Goal: Task Accomplishment & Management: Manage account settings

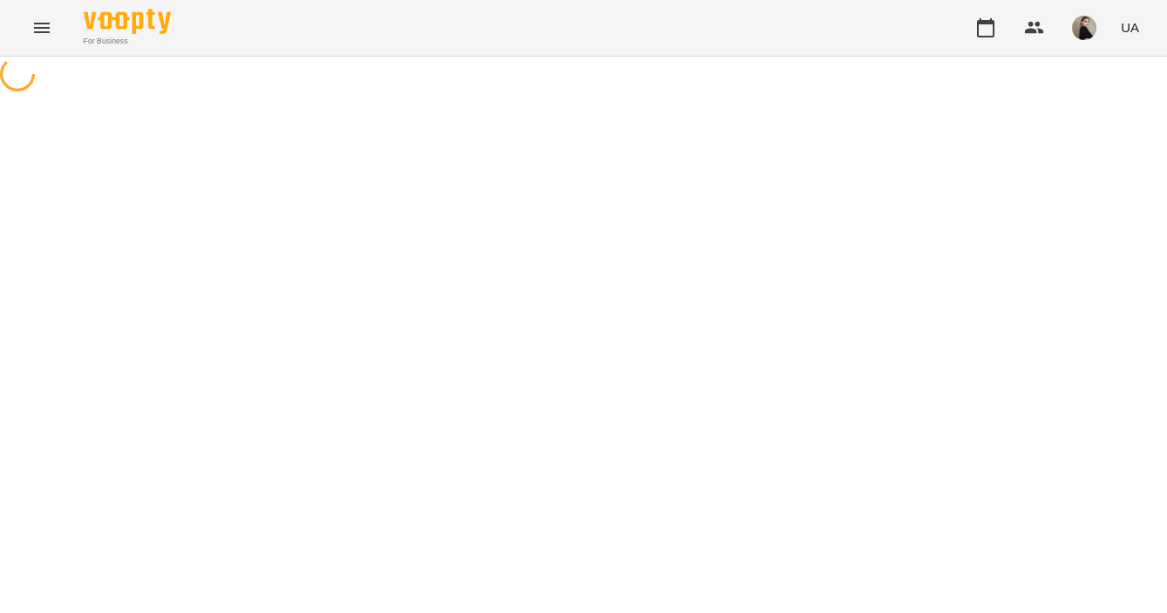
click at [477, 96] on div at bounding box center [583, 76] width 1167 height 39
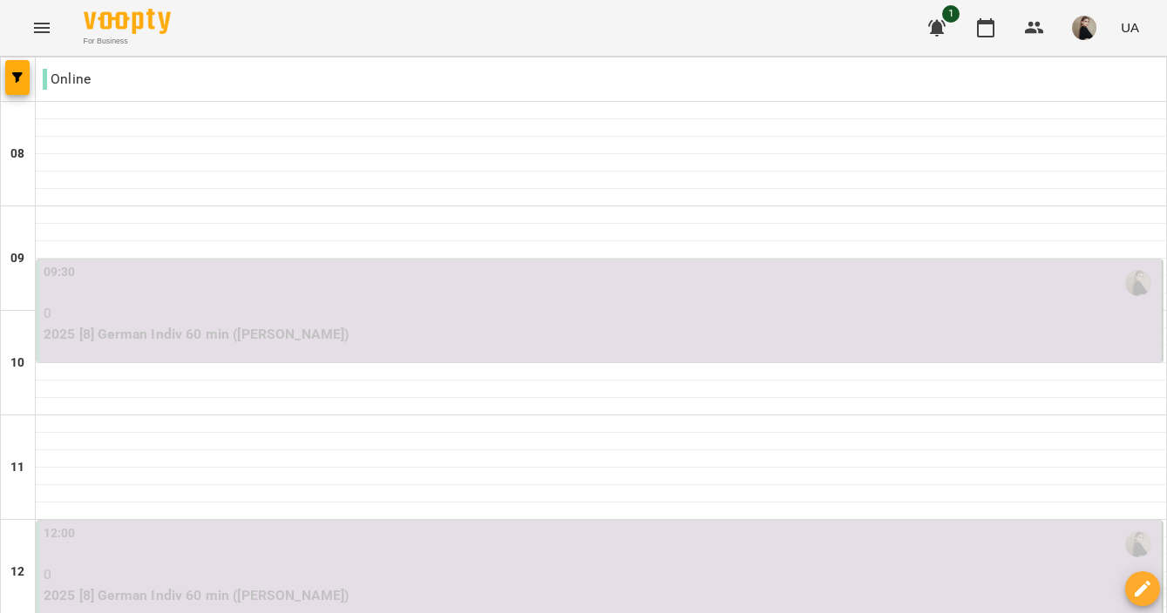
scroll to position [978, 0]
drag, startPoint x: 472, startPoint y: 547, endPoint x: 531, endPoint y: 265, distance: 288.5
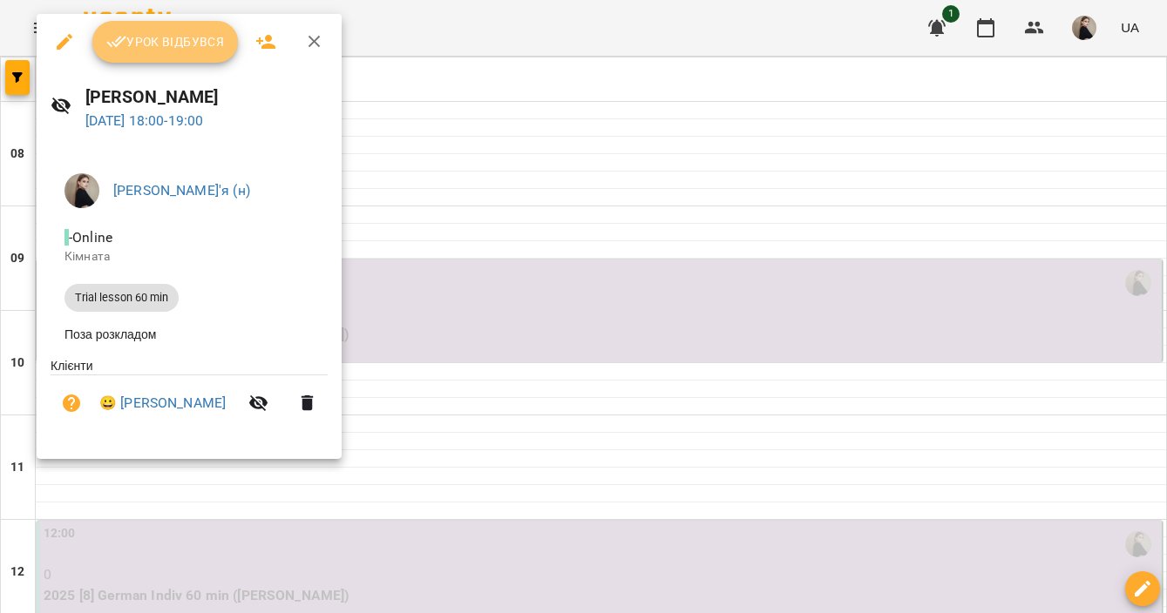
click at [182, 43] on span "Урок відбувся" at bounding box center [165, 41] width 118 height 21
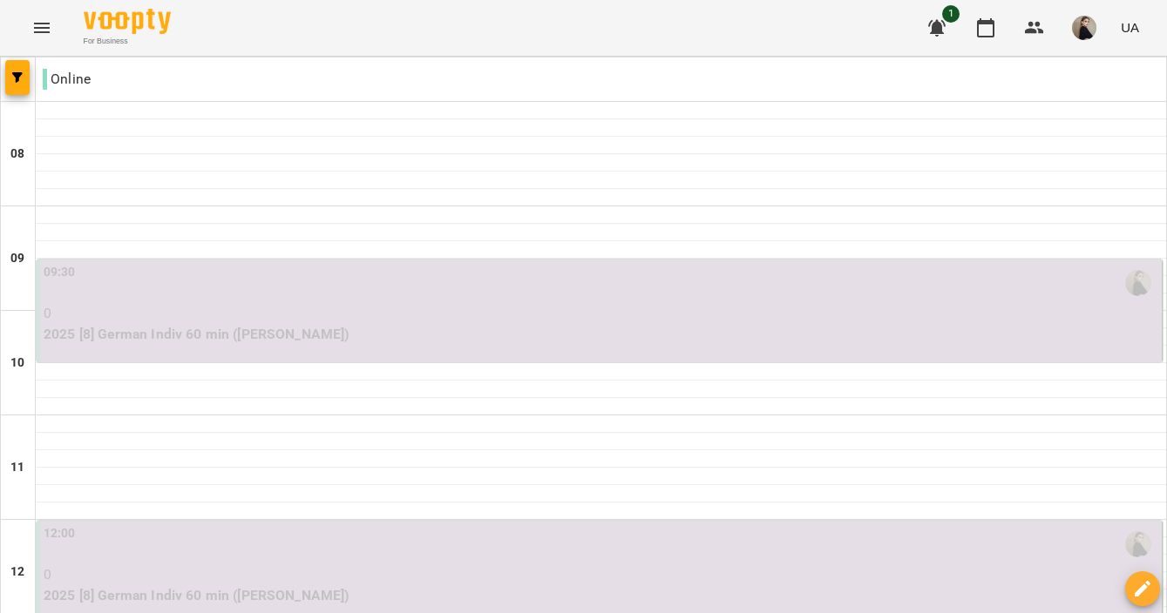
scroll to position [1125, 0]
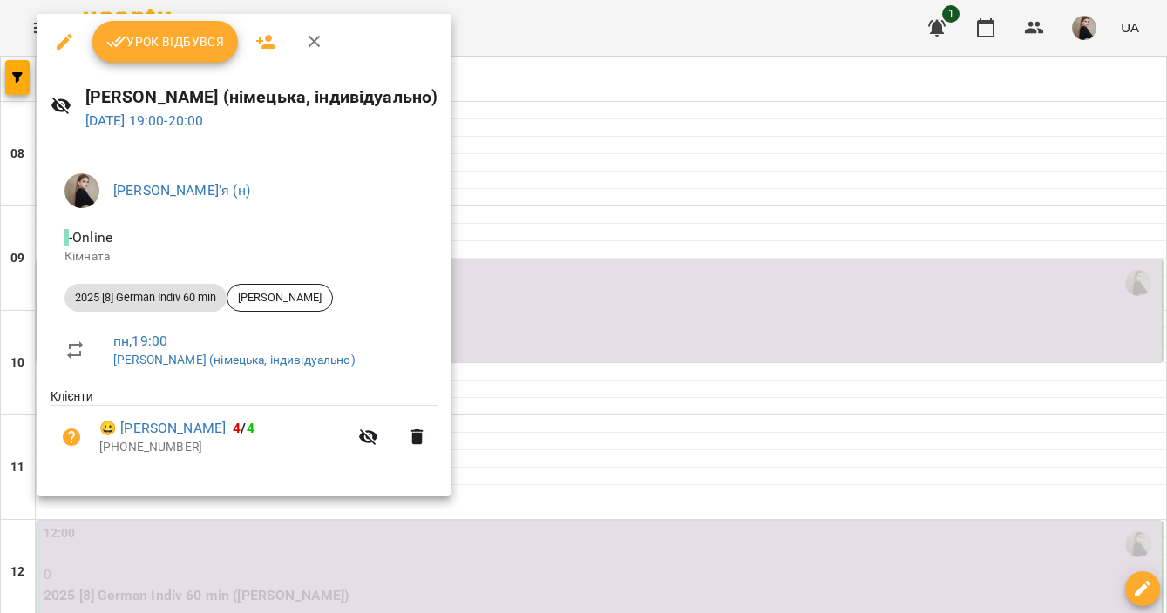
click at [175, 58] on button "Урок відбувся" at bounding box center [165, 42] width 146 height 42
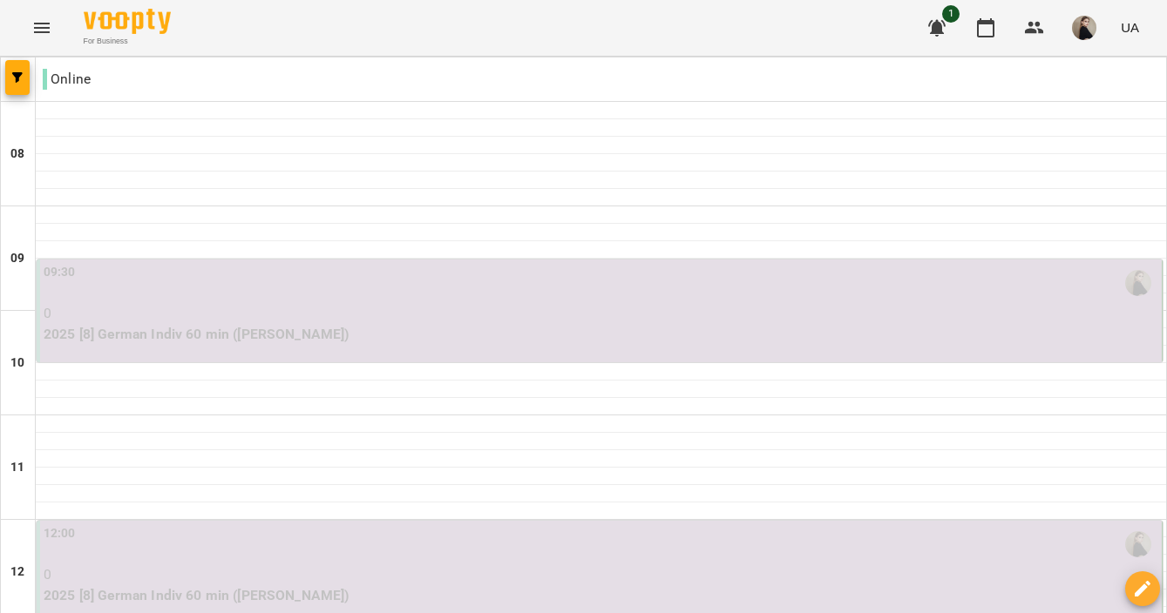
scroll to position [183, 0]
drag, startPoint x: 353, startPoint y: 531, endPoint x: 701, endPoint y: 580, distance: 351.1
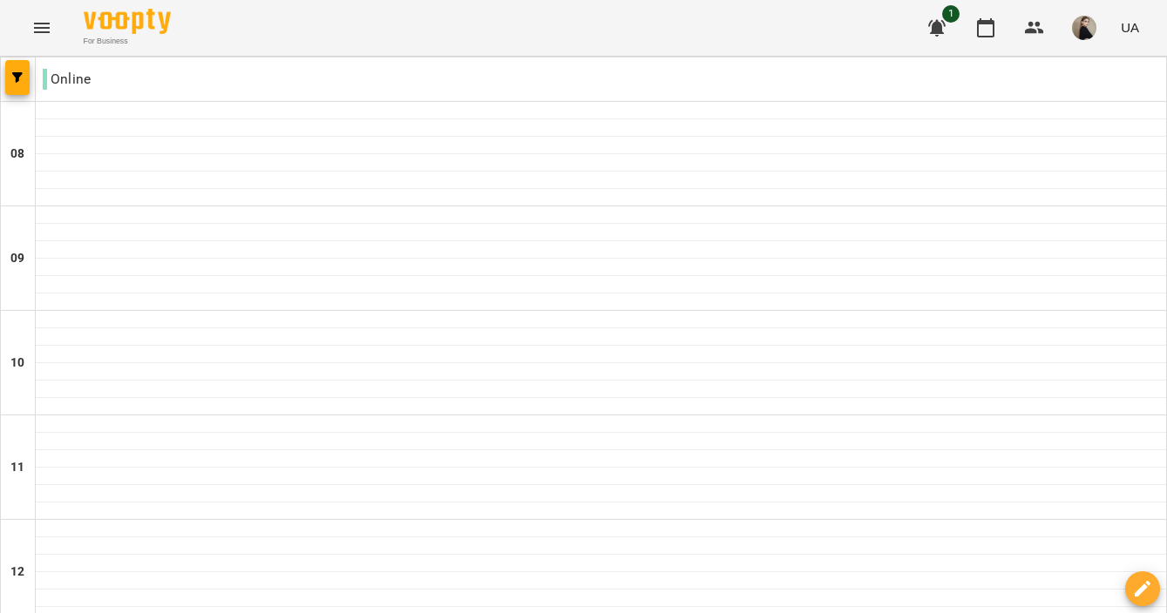
type input "**********"
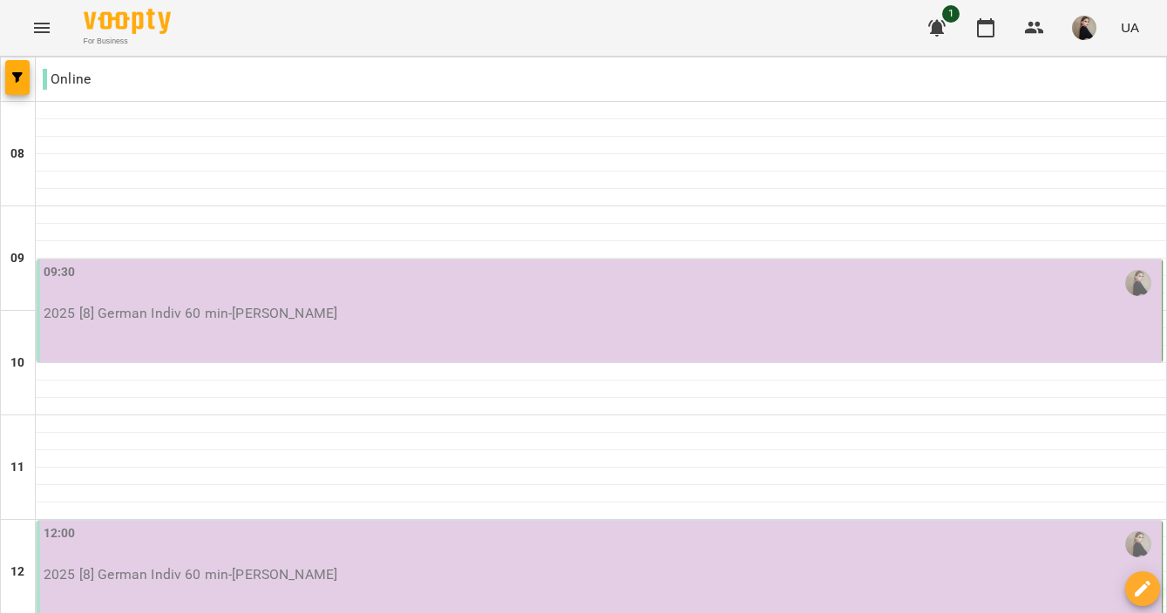
type input "**********"
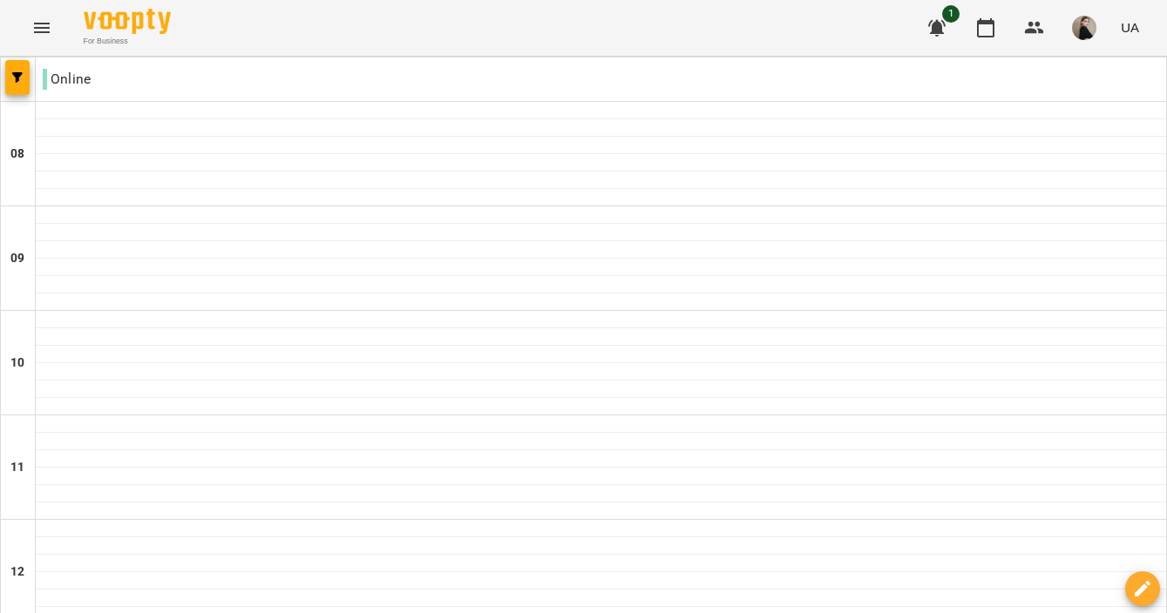
scroll to position [49, 0]
drag, startPoint x: 589, startPoint y: 481, endPoint x: 364, endPoint y: 518, distance: 227.9
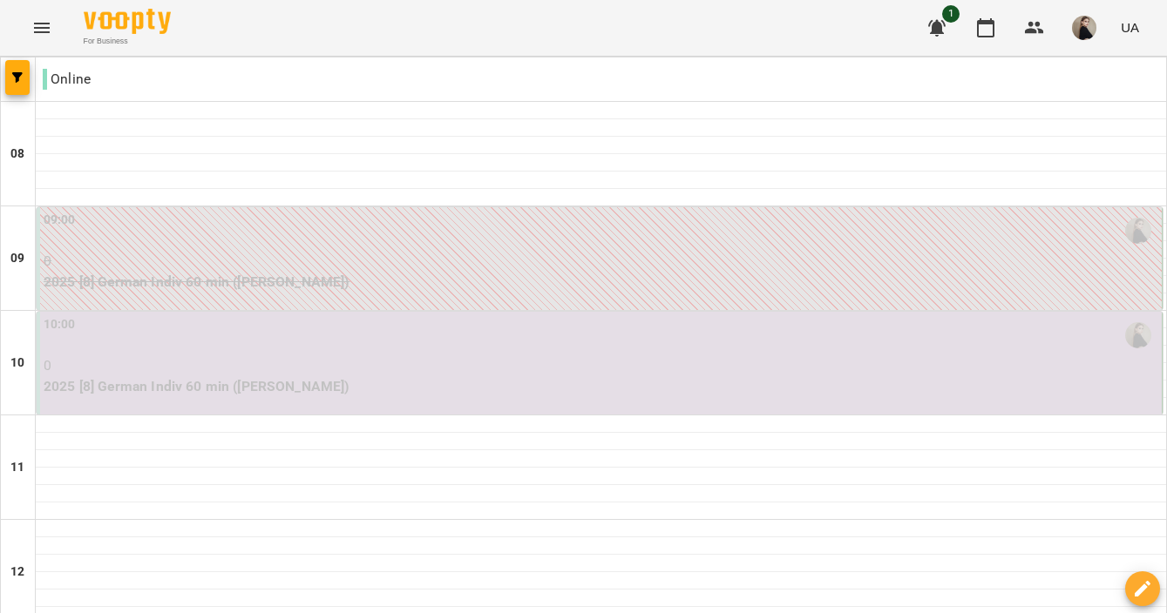
scroll to position [913, 0]
